Goal: Task Accomplishment & Management: Manage account settings

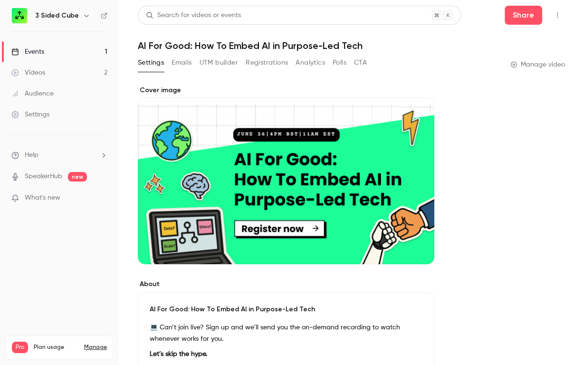
click at [35, 53] on div "Events" at bounding box center [27, 51] width 33 height 9
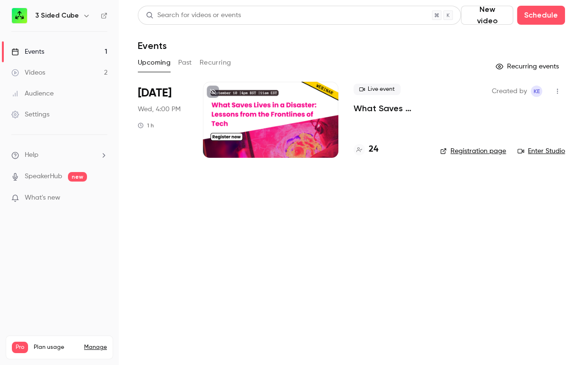
click at [372, 103] on p "What Saves Lives in a Disaster: Lessons from the Frontlines of Tech" at bounding box center [388, 108] width 71 height 11
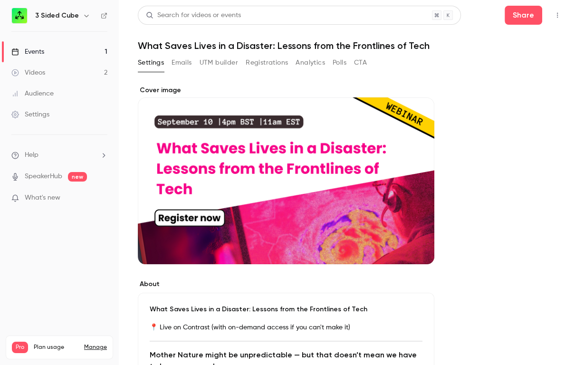
click at [259, 63] on button "Registrations" at bounding box center [266, 62] width 42 height 15
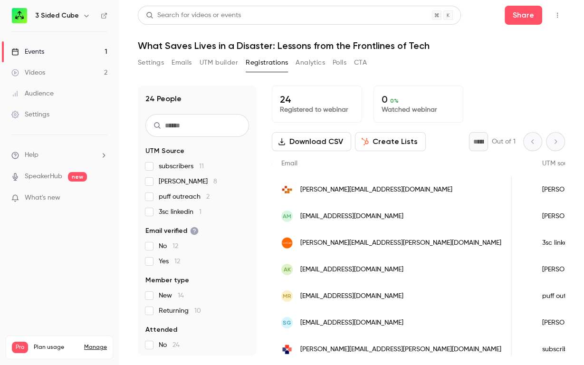
scroll to position [0, 495]
